Goal: Browse casually: Explore the website without a specific task or goal

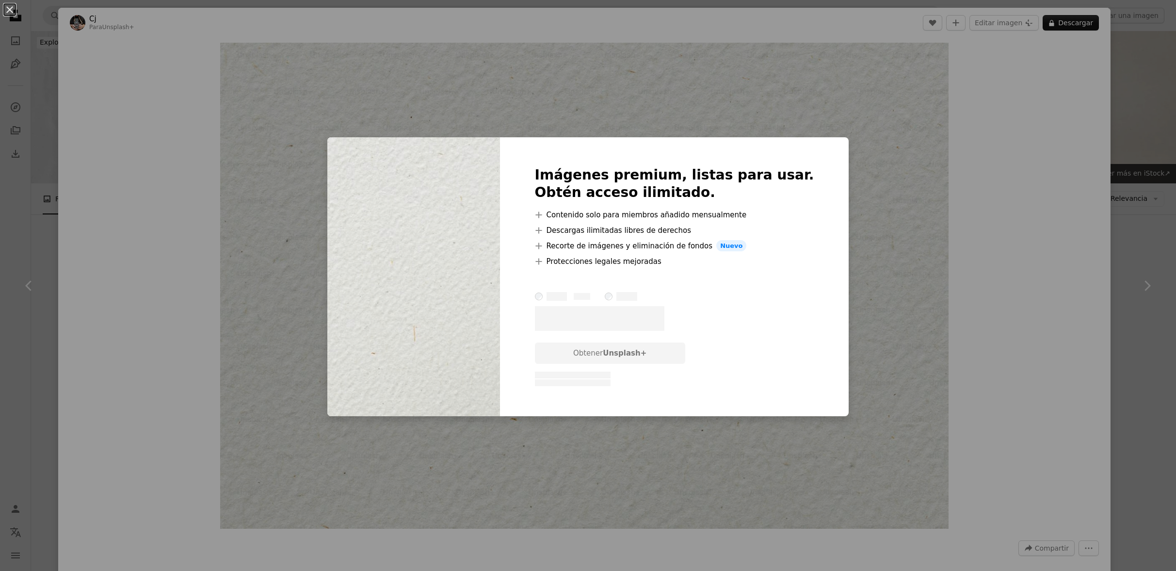
scroll to position [498, 0]
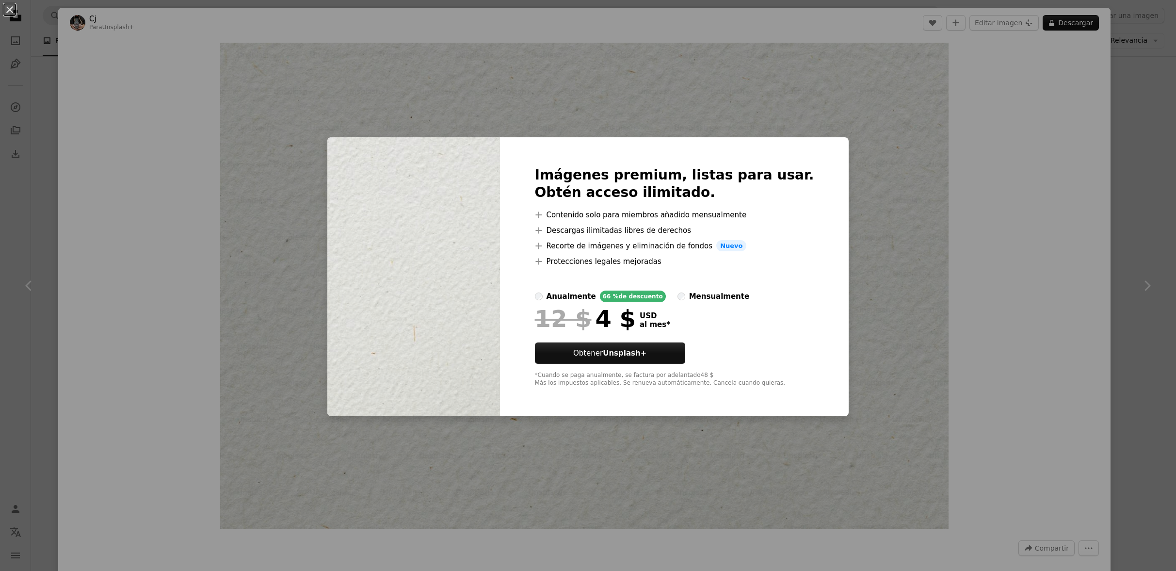
click at [391, 114] on div "An X shape Imágenes premium, listas para usar. Obtén acceso ilimitado. A plus s…" at bounding box center [588, 285] width 1176 height 571
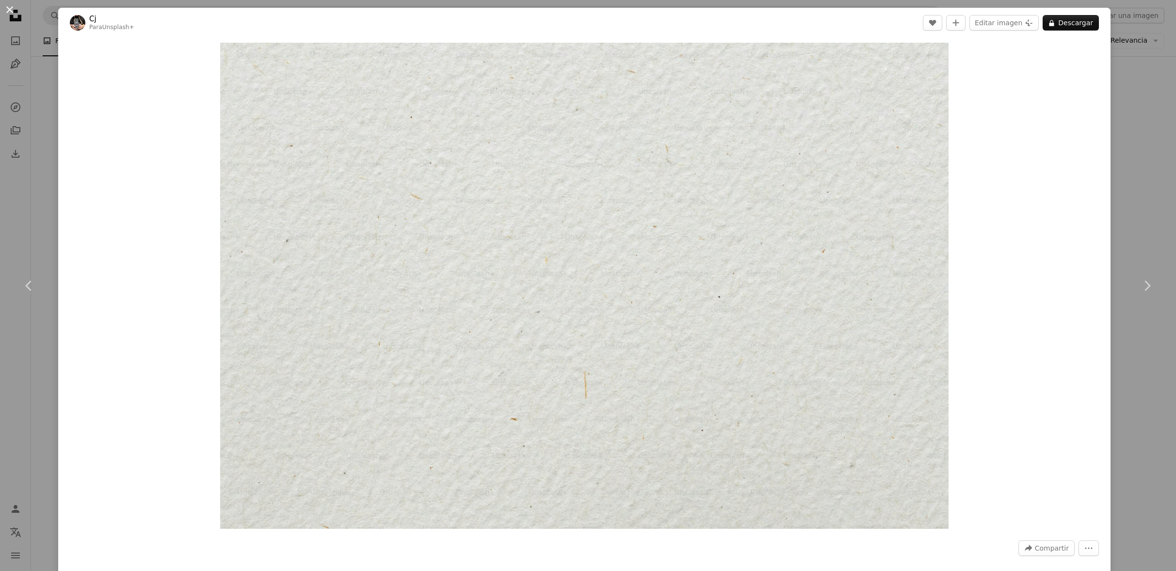
click at [12, 11] on button "An X shape" at bounding box center [10, 10] width 12 height 12
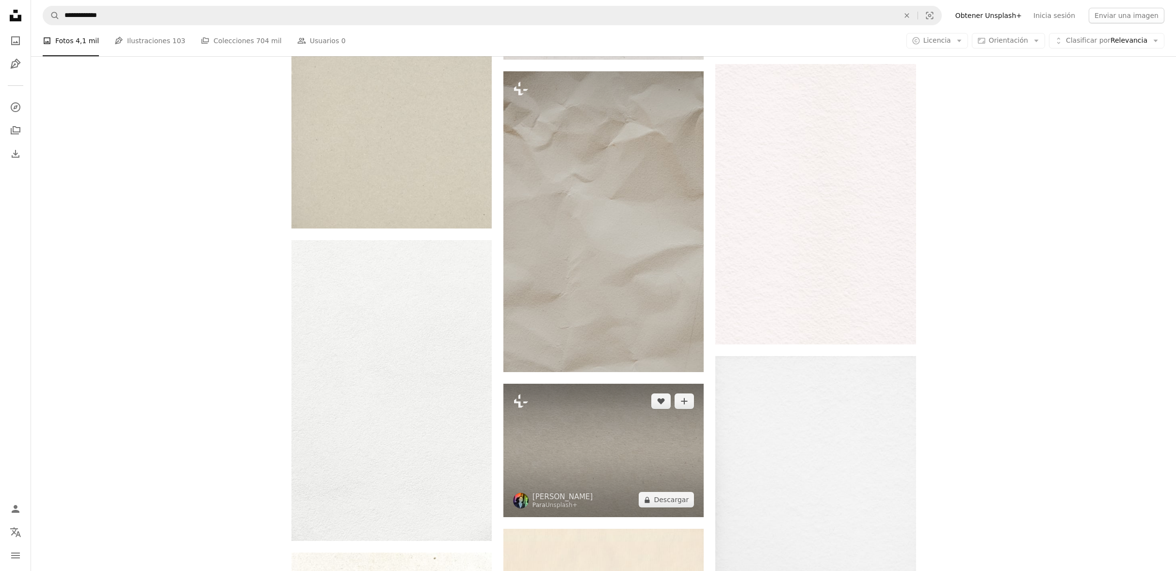
scroll to position [496, 0]
click at [620, 476] on img at bounding box center [603, 450] width 200 height 133
